Goal: Navigation & Orientation: Find specific page/section

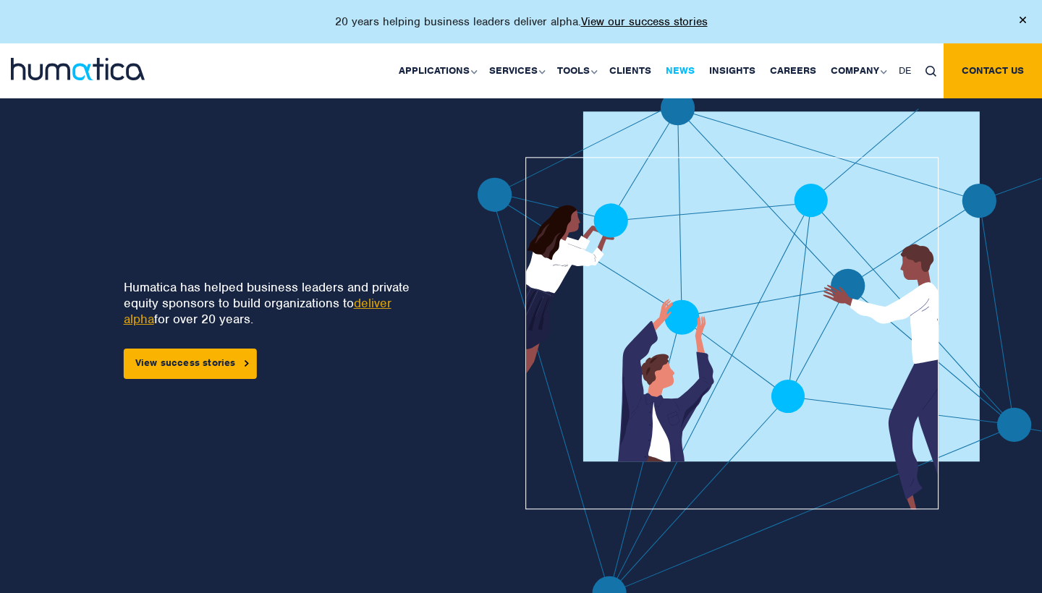
click at [685, 73] on link "News" at bounding box center [680, 70] width 43 height 55
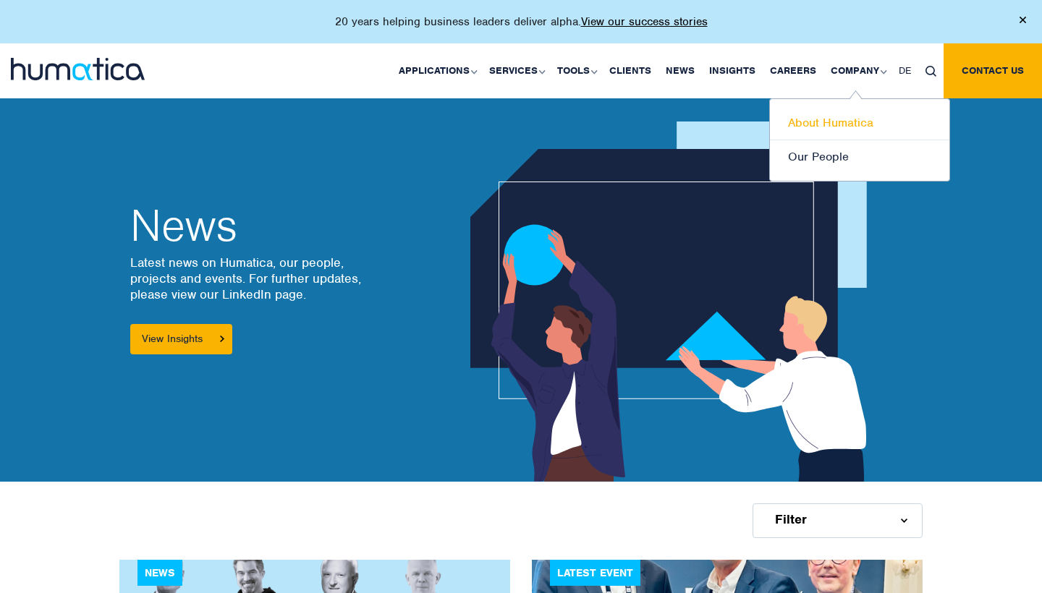
click at [843, 126] on link "About Humatica" at bounding box center [859, 123] width 179 height 34
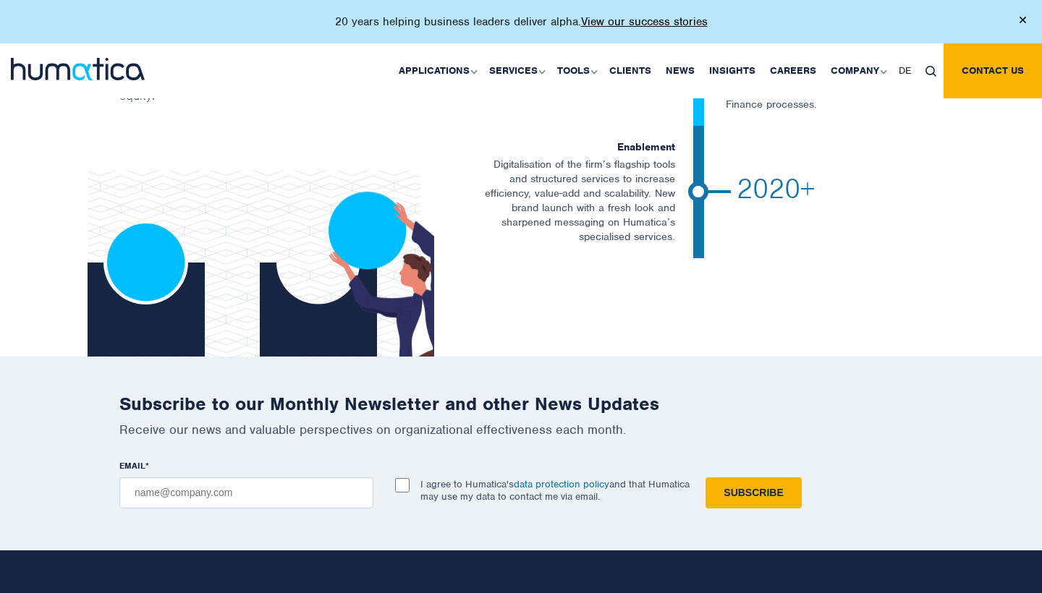
scroll to position [3109, 0]
